Goal: Find contact information: Obtain details needed to contact an individual or organization

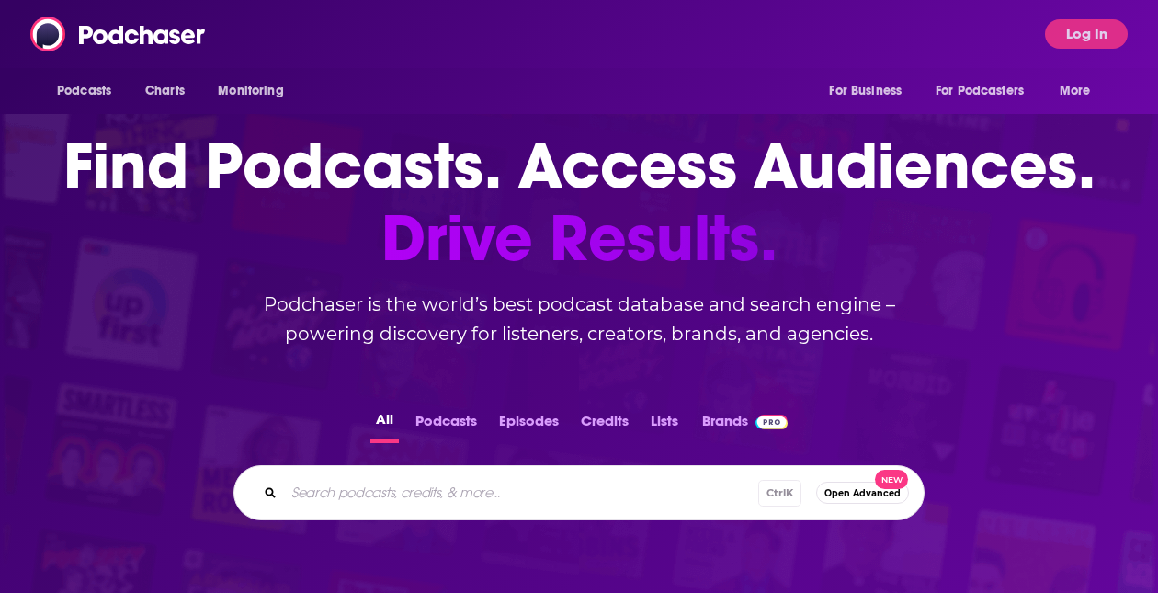
scroll to position [184, 0]
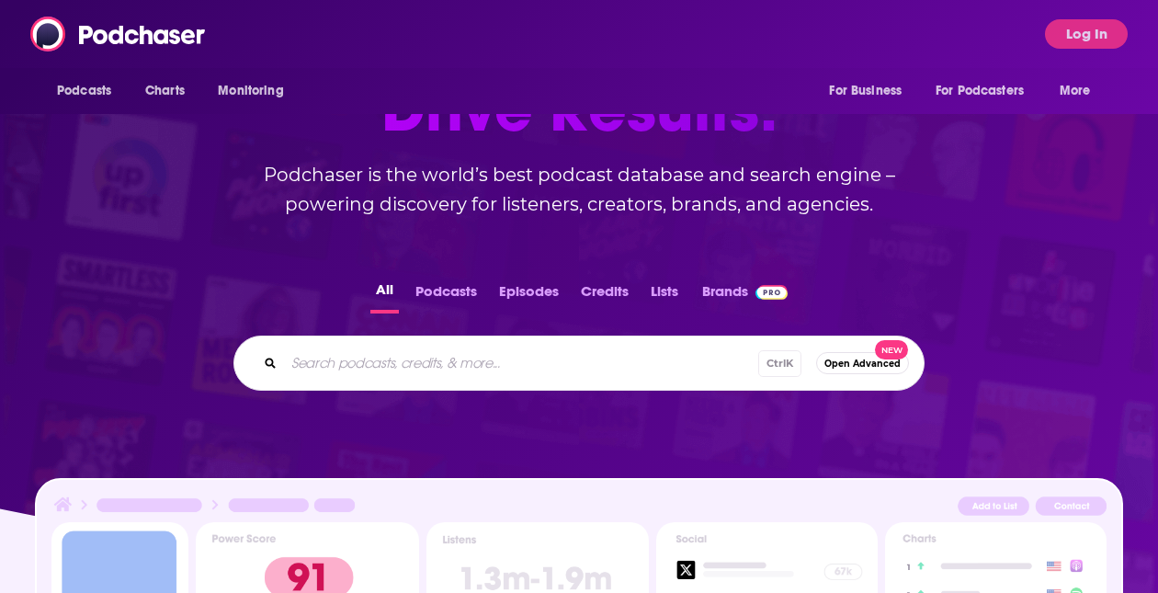
click at [431, 348] on div "Ctrl K Open Advanced New" at bounding box center [579, 363] width 691 height 55
drag, startPoint x: 431, startPoint y: 348, endPoint x: 390, endPoint y: 363, distance: 43.9
click at [393, 365] on input "Search podcasts, credits, & more..." at bounding box center [550, 362] width 532 height 29
type input "The Drive [PERSON_NAME]"
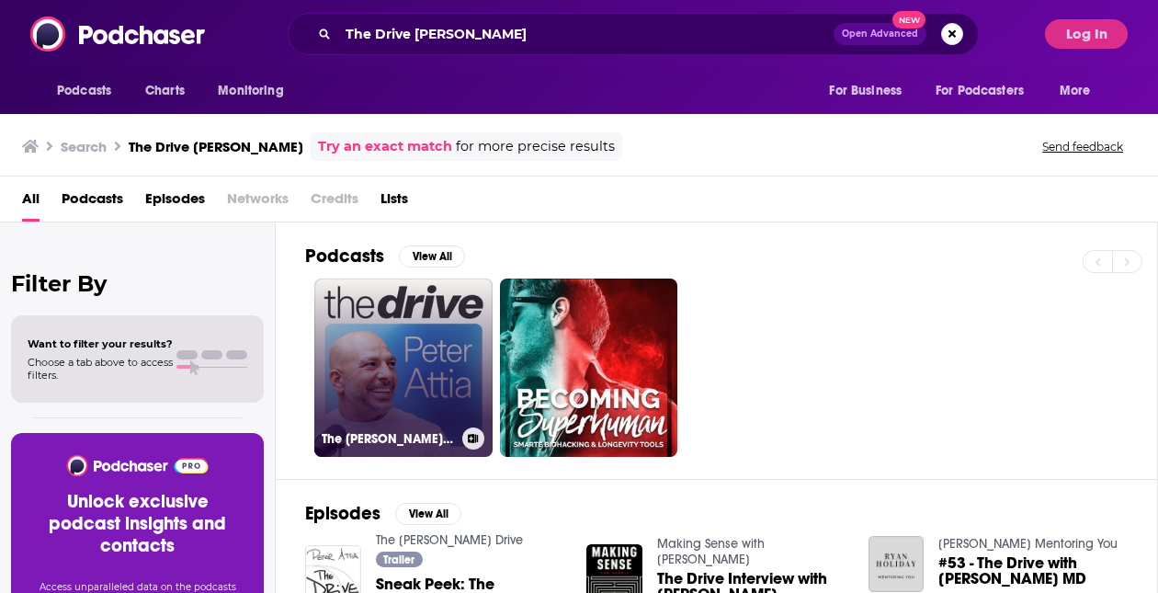
click at [377, 348] on link "The [PERSON_NAME] Drive" at bounding box center [403, 368] width 178 height 178
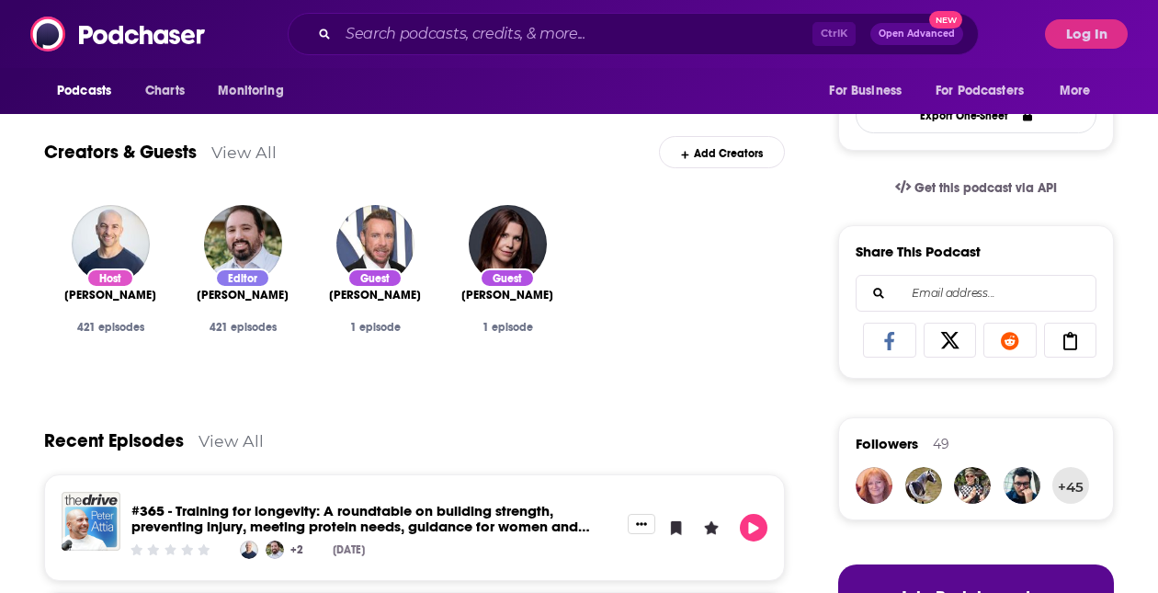
scroll to position [434, 0]
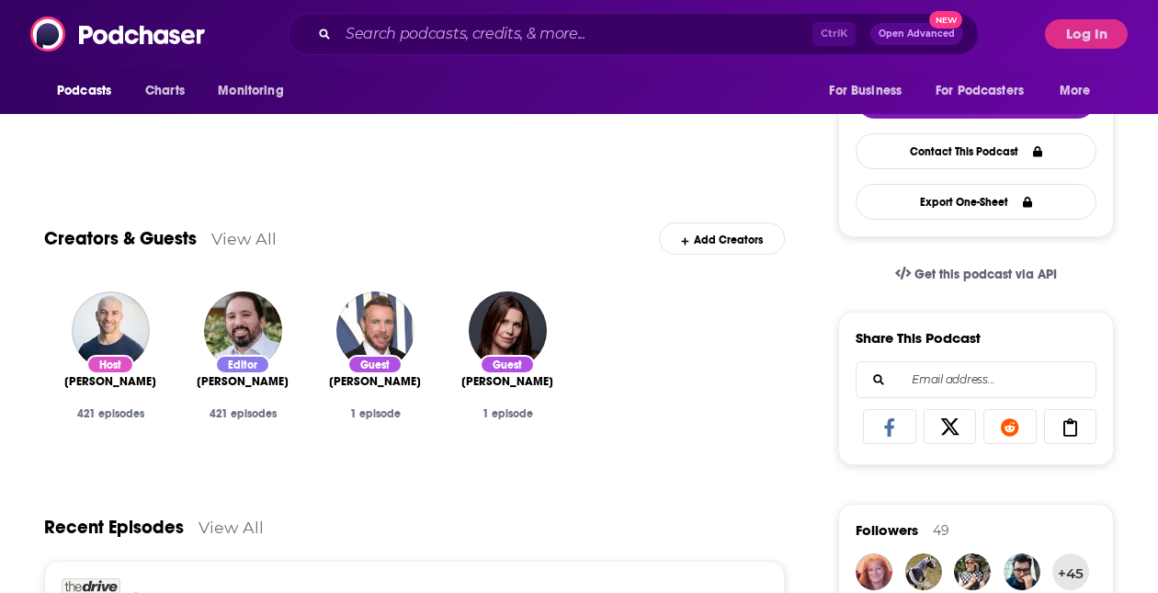
click at [102, 361] on div "Host" at bounding box center [110, 364] width 48 height 19
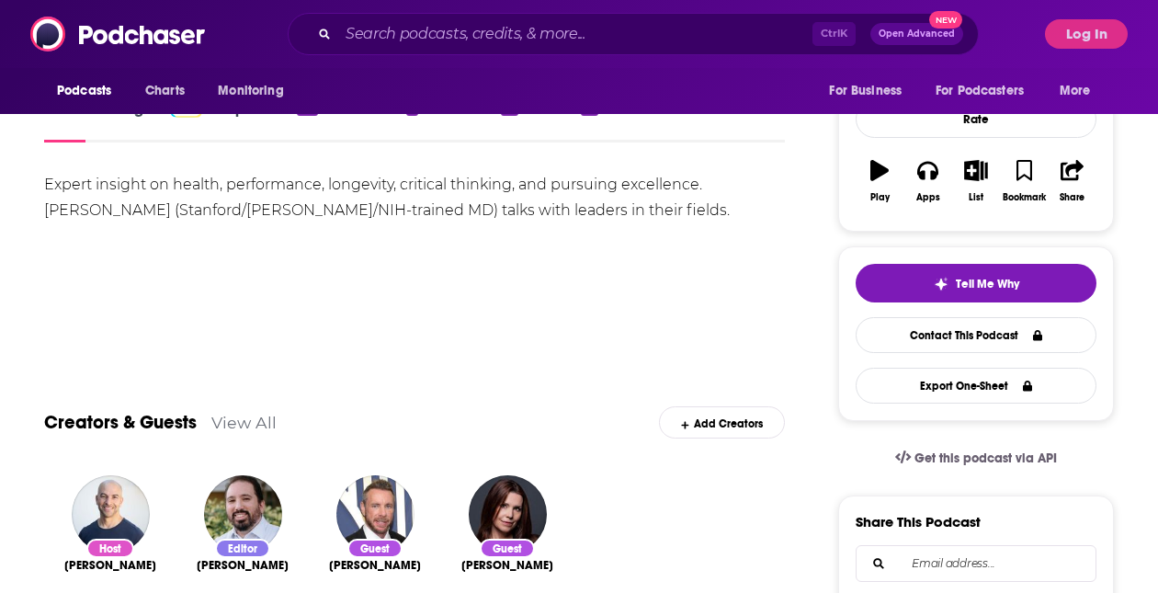
click at [234, 421] on link "View All" at bounding box center [243, 422] width 65 height 19
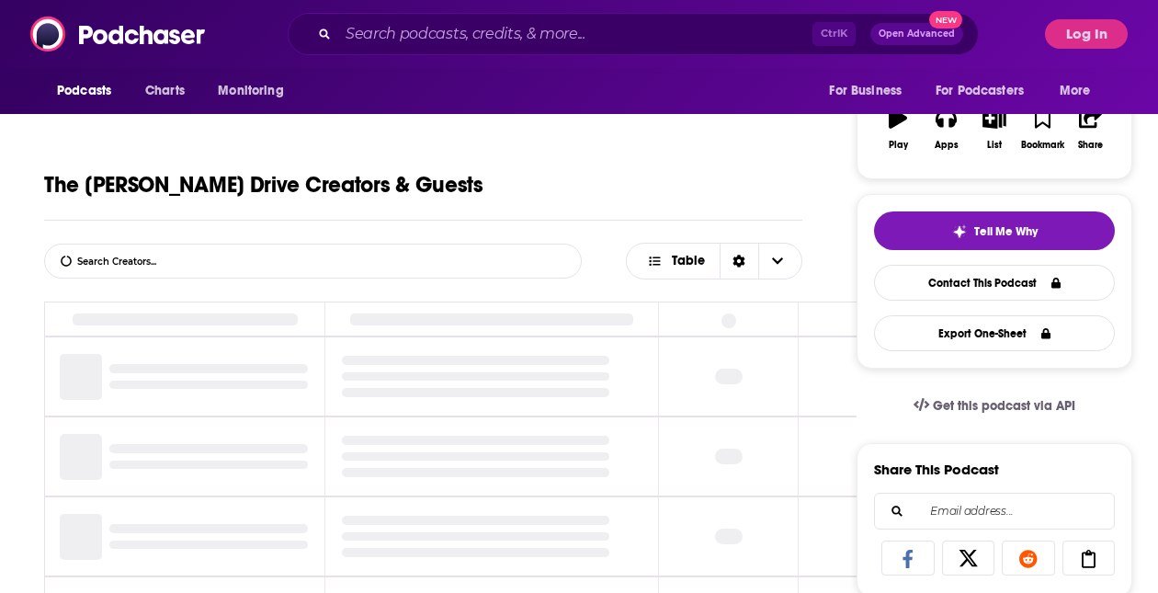
scroll to position [348, 0]
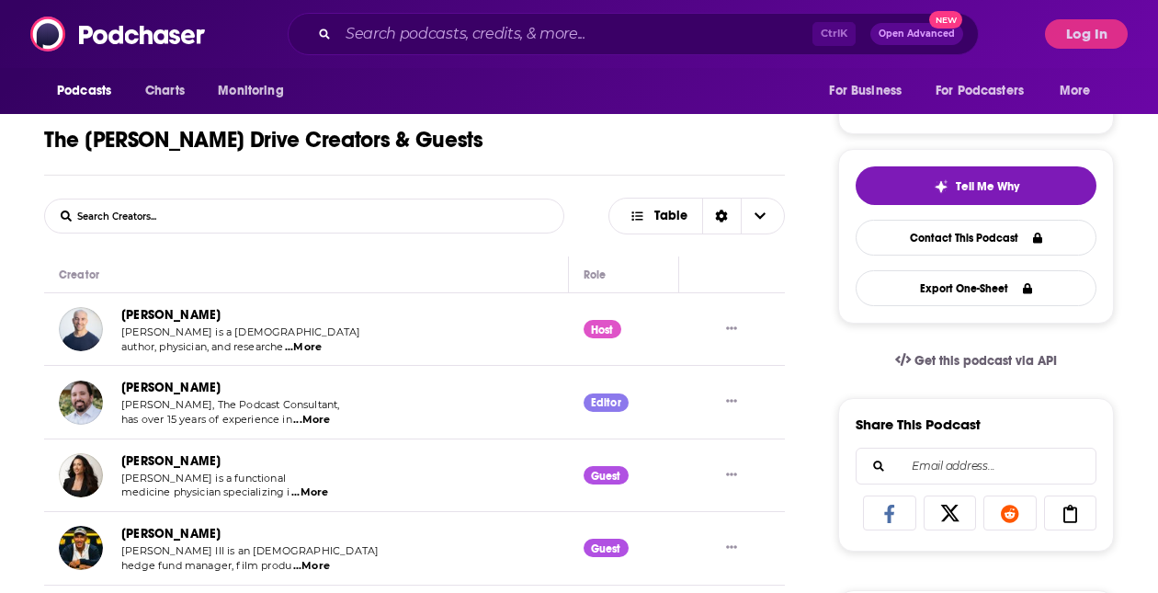
click at [320, 347] on span "...More" at bounding box center [303, 347] width 37 height 15
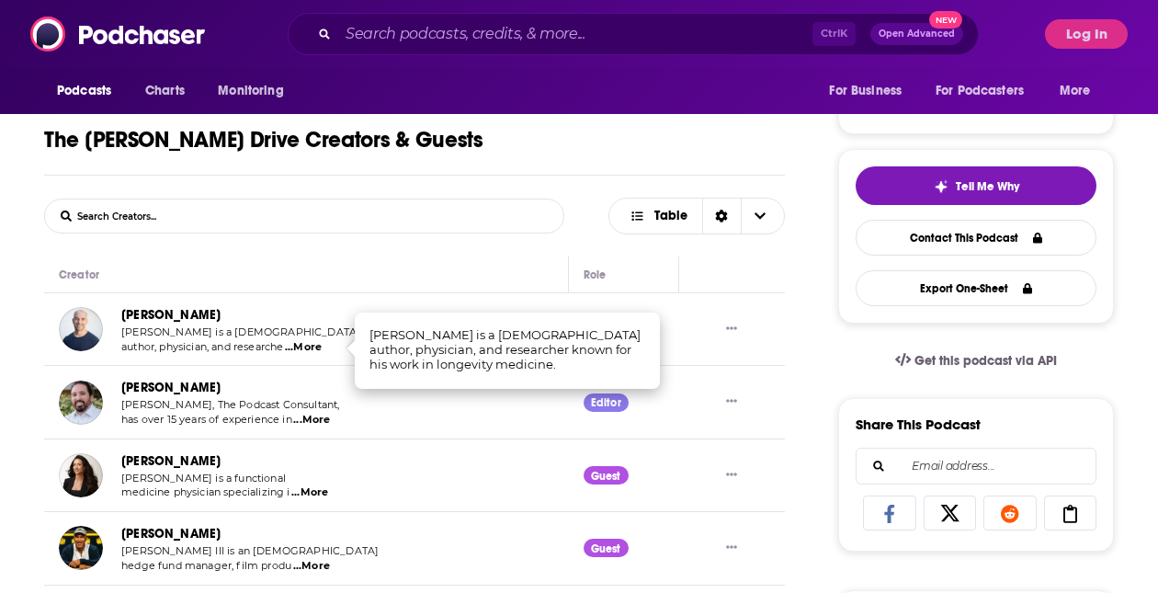
click at [320, 347] on span "...More" at bounding box center [303, 347] width 37 height 15
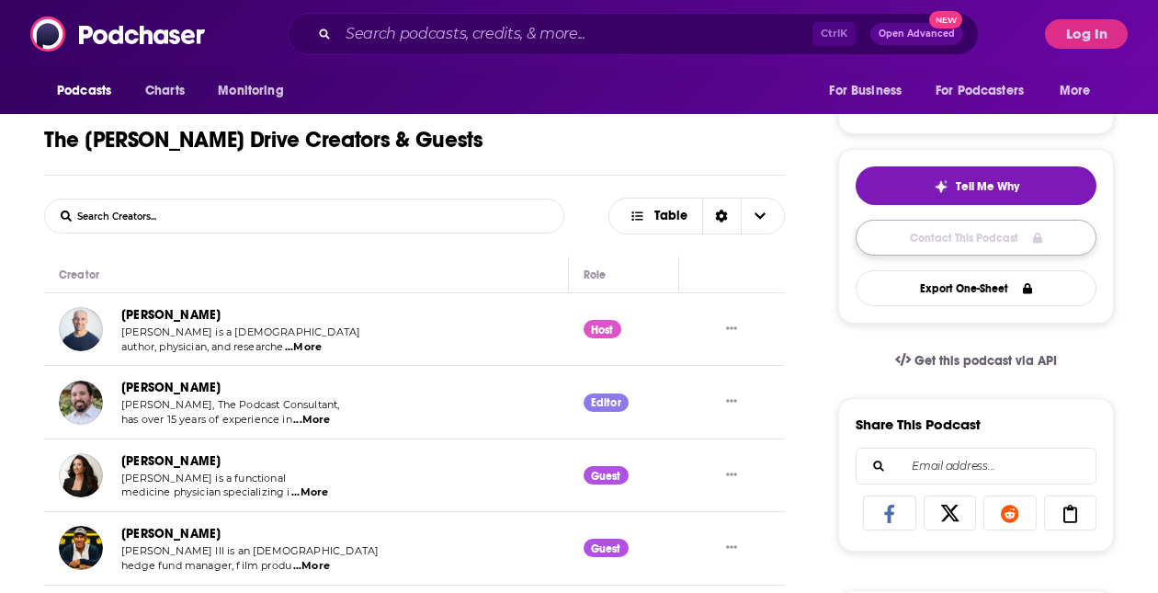
click at [966, 238] on link "Contact This Podcast" at bounding box center [976, 238] width 241 height 36
